Goal: Information Seeking & Learning: Learn about a topic

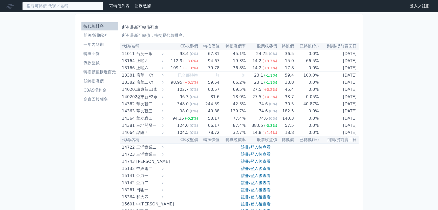
click at [56, 6] on input at bounding box center [62, 6] width 81 height 9
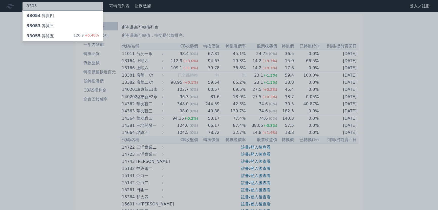
type input "3305"
click at [53, 35] on div "33055 昇貿五 126.9 +5.40%" at bounding box center [63, 36] width 80 height 10
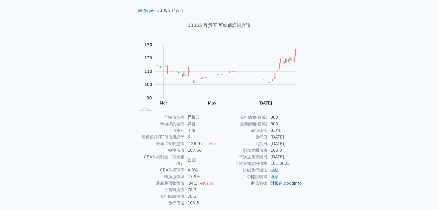
scroll to position [25, 0]
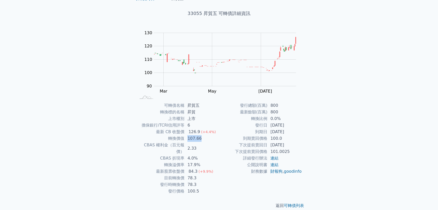
drag, startPoint x: 186, startPoint y: 138, endPoint x: 208, endPoint y: 138, distance: 21.5
click at [208, 138] on td "107.66" at bounding box center [201, 138] width 35 height 7
click at [193, 136] on td "107.66" at bounding box center [201, 138] width 35 height 7
click at [191, 134] on div "126.9" at bounding box center [195, 131] width 14 height 7
drag, startPoint x: 189, startPoint y: 132, endPoint x: 199, endPoint y: 133, distance: 9.9
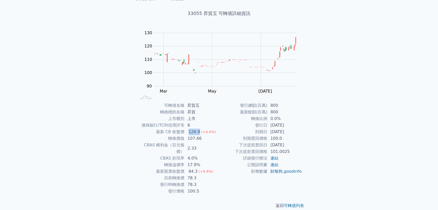
click at [198, 133] on div "126.9" at bounding box center [195, 131] width 14 height 7
click at [194, 139] on td "107.66" at bounding box center [201, 138] width 35 height 7
drag, startPoint x: 192, startPoint y: 171, endPoint x: 198, endPoint y: 171, distance: 5.6
click at [198, 174] on td "78.3" at bounding box center [201, 177] width 35 height 7
click at [195, 181] on td "78.3" at bounding box center [201, 184] width 35 height 7
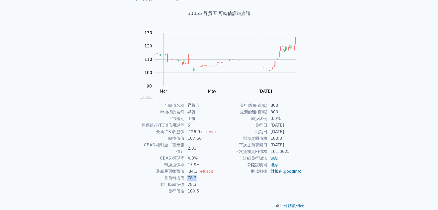
drag, startPoint x: 188, startPoint y: 171, endPoint x: 198, endPoint y: 172, distance: 10.4
click at [198, 174] on td "78.3" at bounding box center [201, 177] width 35 height 7
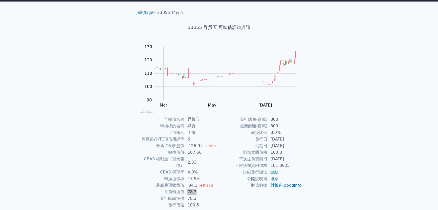
scroll to position [0, 0]
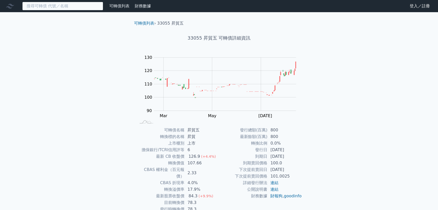
drag, startPoint x: 53, startPoint y: 6, endPoint x: 54, endPoint y: 2, distance: 4.3
click at [53, 5] on input at bounding box center [62, 6] width 81 height 9
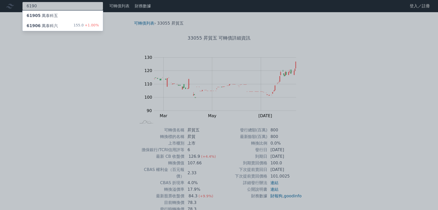
type input "6190"
click at [48, 23] on div "61906 萬泰科六" at bounding box center [42, 26] width 31 height 6
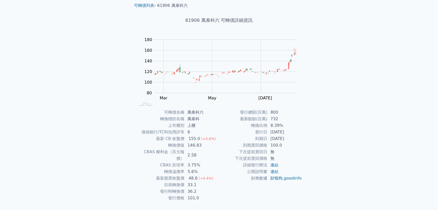
scroll to position [23, 0]
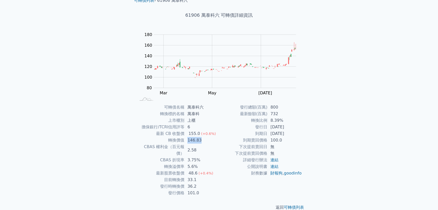
drag, startPoint x: 183, startPoint y: 138, endPoint x: 208, endPoint y: 139, distance: 24.3
click at [208, 139] on tr "轉換價值 146.83" at bounding box center [177, 140] width 83 height 7
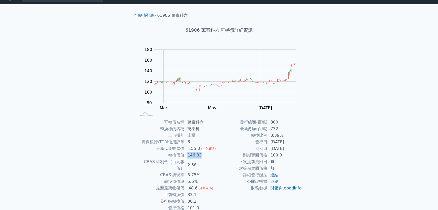
scroll to position [0, 0]
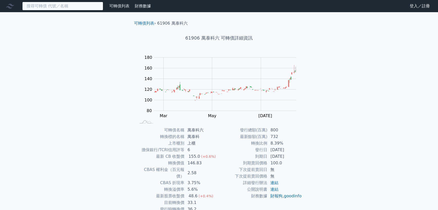
click at [59, 8] on input at bounding box center [62, 6] width 81 height 9
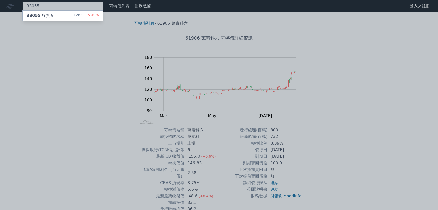
type input "33055"
click at [72, 13] on div "33055 昇貿五 126.9 +5.40%" at bounding box center [63, 16] width 80 height 10
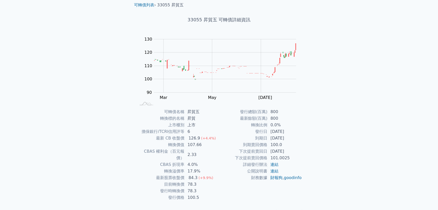
scroll to position [25, 0]
